Goal: Information Seeking & Learning: Learn about a topic

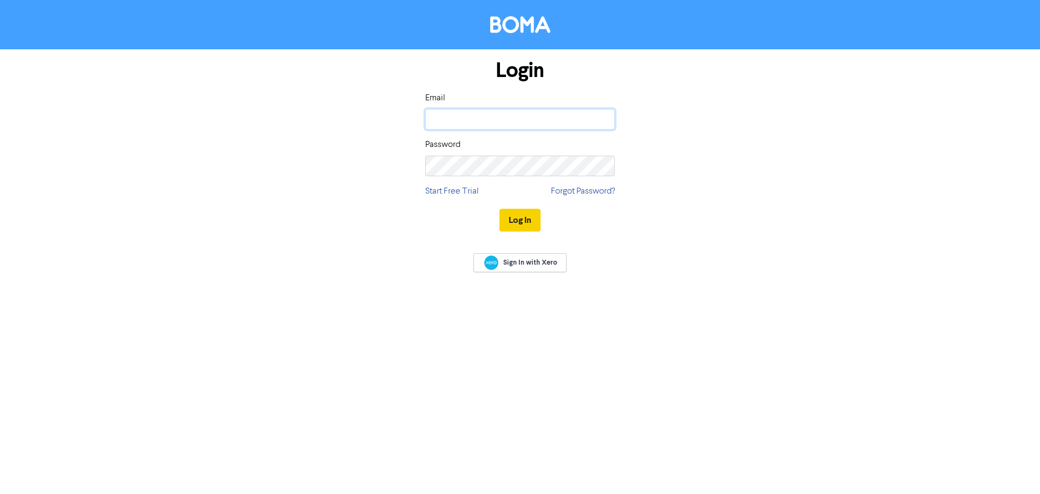
type input "[PERSON_NAME][EMAIL_ADDRESS][DOMAIN_NAME]"
click at [503, 226] on button "Log In" at bounding box center [520, 220] width 41 height 23
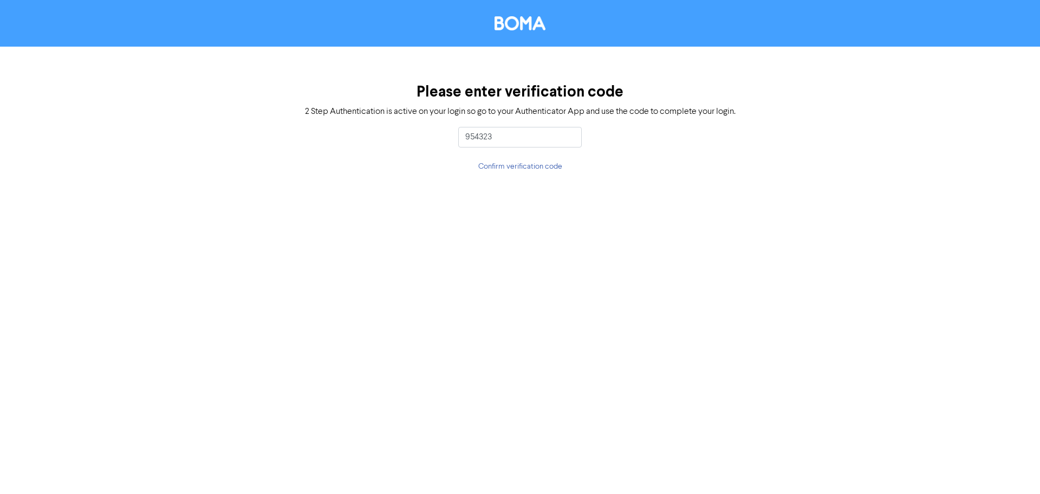
type input "954323"
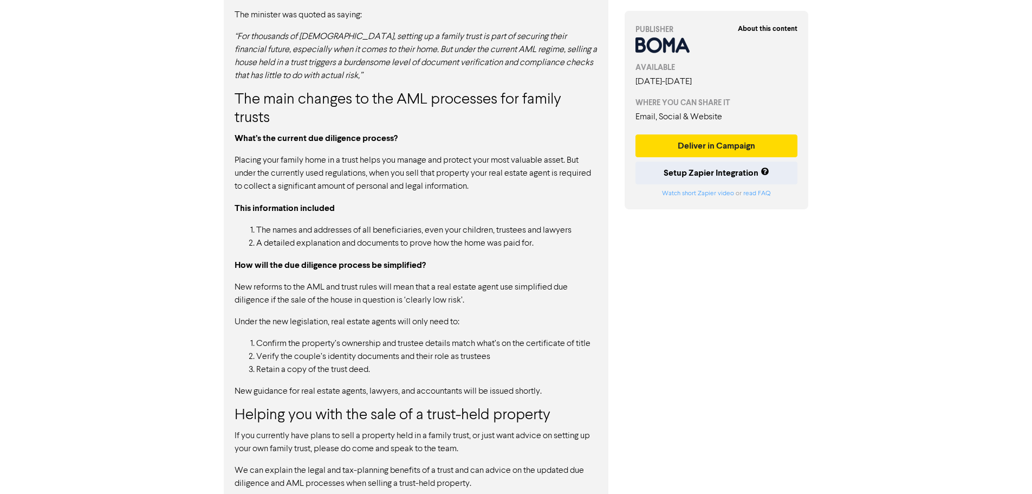
scroll to position [738, 0]
